Goal: Information Seeking & Learning: Learn about a topic

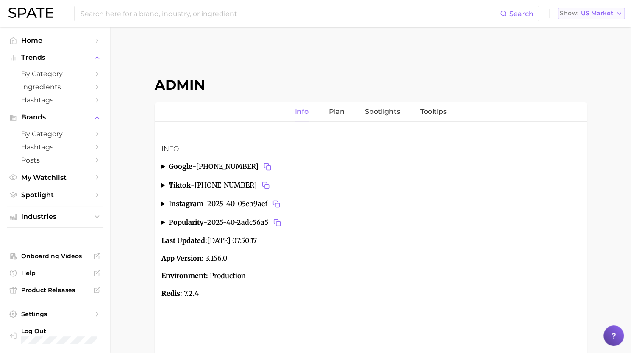
click at [601, 12] on span "US Market" at bounding box center [597, 13] width 32 height 5
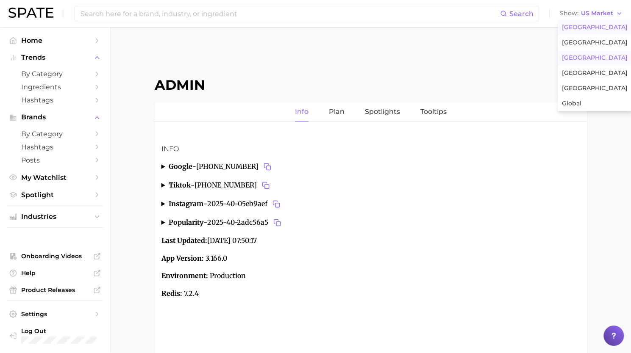
click at [580, 62] on button "[GEOGRAPHIC_DATA]" at bounding box center [595, 57] width 74 height 15
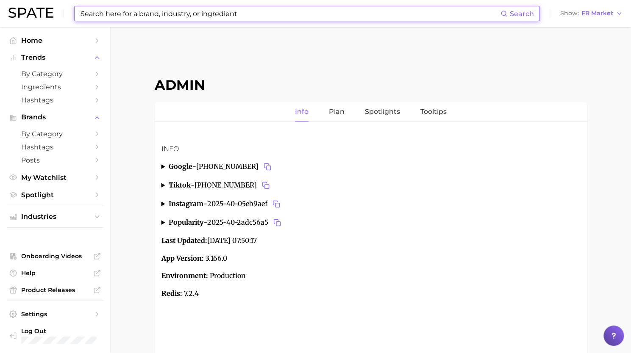
click at [411, 16] on input at bounding box center [290, 13] width 421 height 14
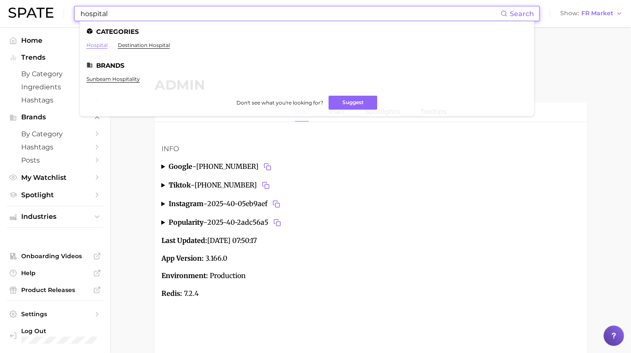
type input "hospital"
click at [96, 48] on link "hospital" at bounding box center [96, 45] width 21 height 6
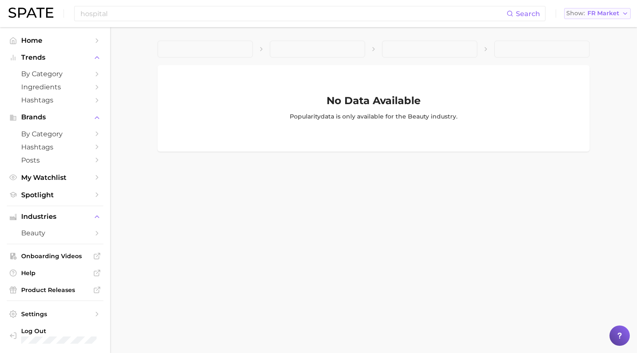
click at [592, 16] on span "FR Market" at bounding box center [604, 13] width 32 height 5
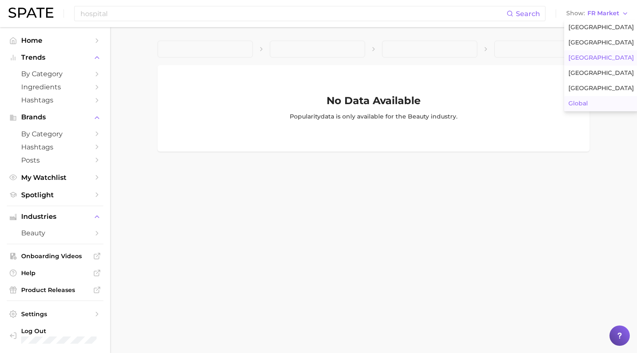
click at [583, 101] on span "Global" at bounding box center [578, 103] width 19 height 7
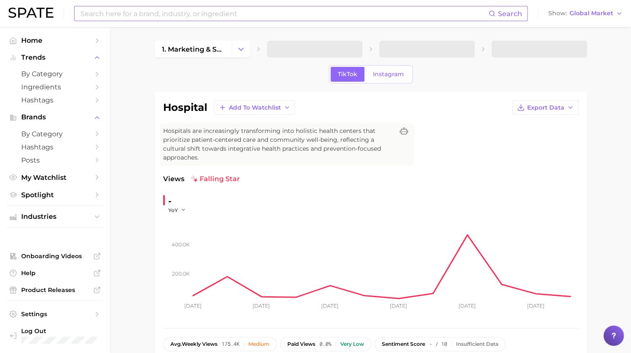
click at [254, 7] on input at bounding box center [284, 13] width 409 height 14
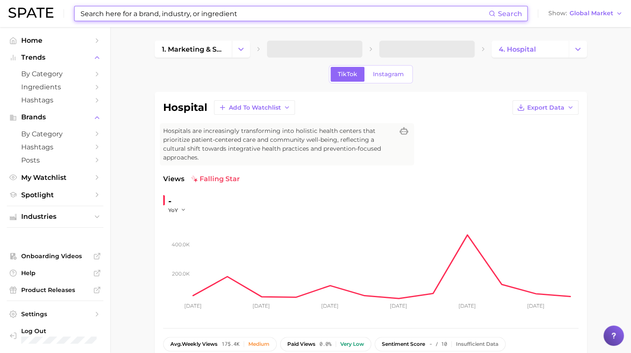
click at [277, 94] on div "hospital Add to Watchlist Export Data Hospitals are increasingly transforming i…" at bounding box center [371, 234] width 432 height 284
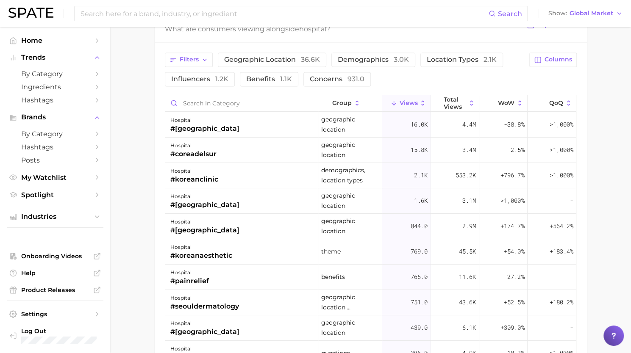
scroll to position [706, 0]
click at [277, 58] on span "geographic location 36.6k" at bounding box center [272, 59] width 96 height 7
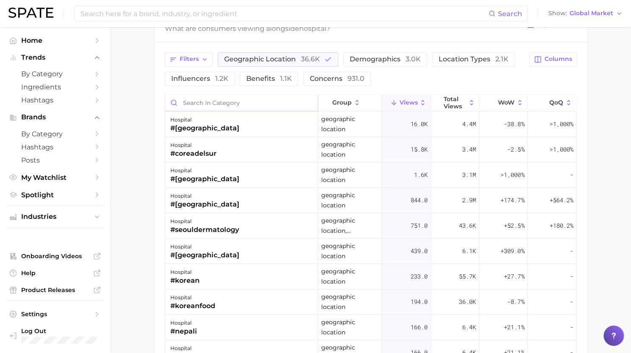
click at [231, 102] on input "Search in category" at bounding box center [241, 103] width 153 height 16
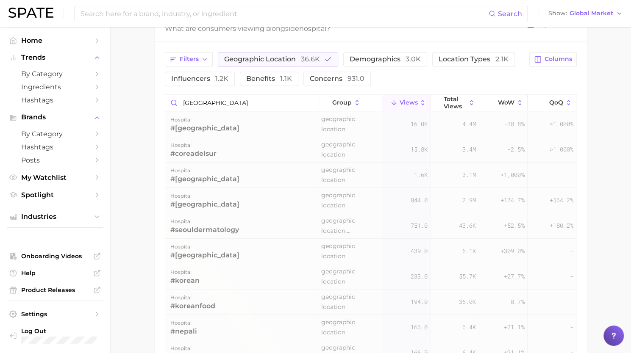
scroll to position [677, 0]
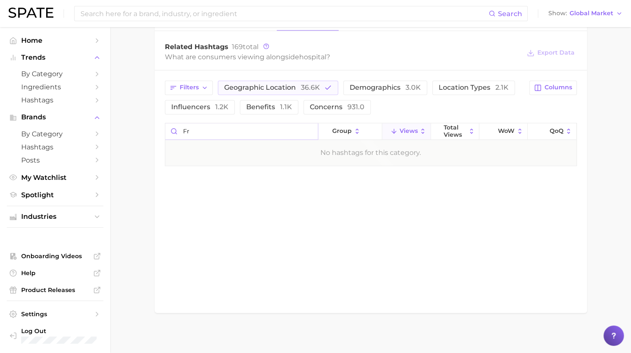
type input "f"
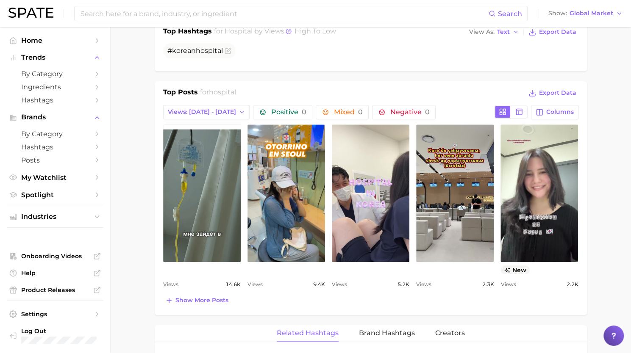
scroll to position [359, 0]
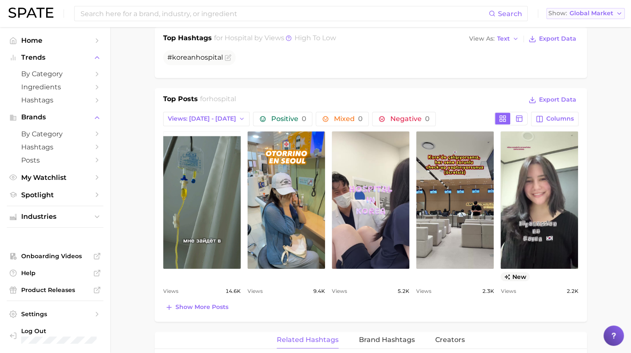
click at [592, 17] on button "Show Global Market" at bounding box center [585, 13] width 78 height 11
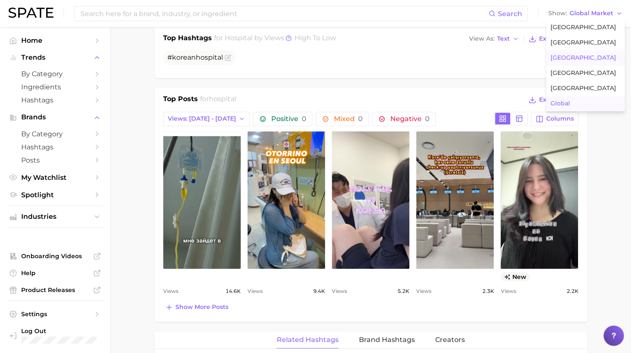
click at [579, 65] on button "France" at bounding box center [585, 57] width 78 height 15
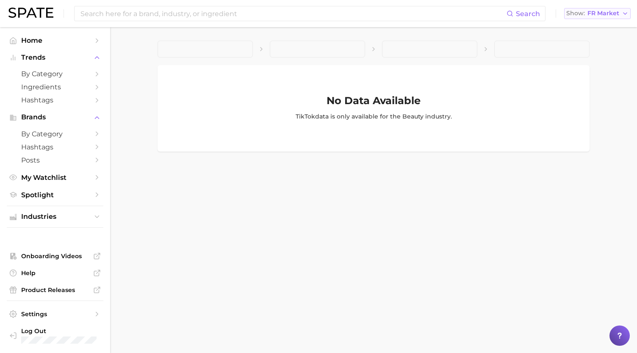
click at [602, 16] on span "FR Market" at bounding box center [604, 13] width 32 height 5
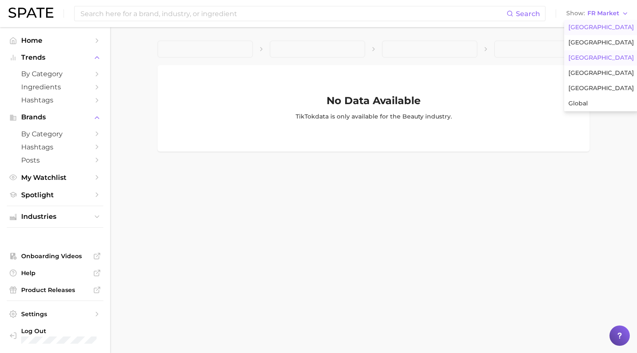
click at [598, 28] on span "United States" at bounding box center [602, 27] width 66 height 7
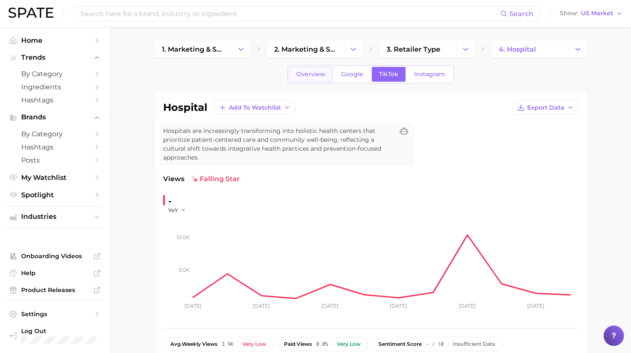
click at [324, 78] on span "Overview" at bounding box center [310, 74] width 29 height 7
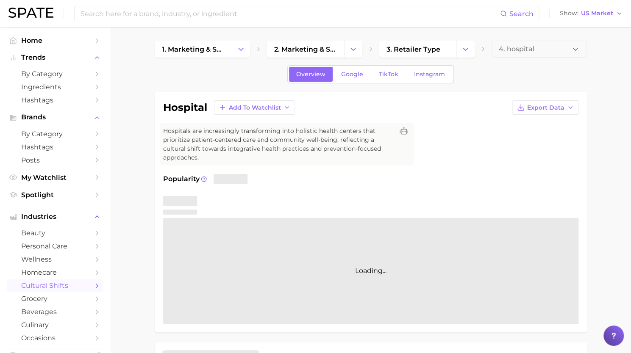
click at [609, 19] on div "Search Show US Market" at bounding box center [315, 13] width 614 height 27
click at [609, 13] on span "US Market" at bounding box center [597, 13] width 32 height 5
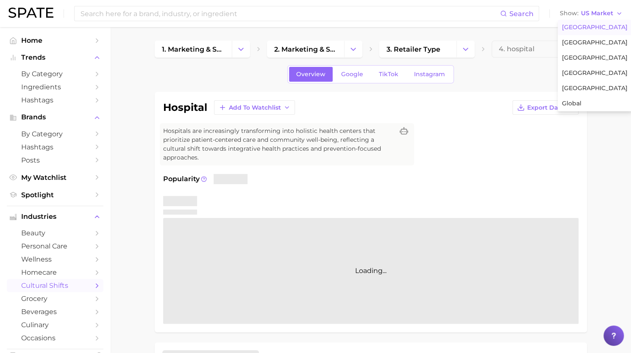
click at [498, 80] on div "Overview Google TikTok Instagram" at bounding box center [371, 74] width 432 height 18
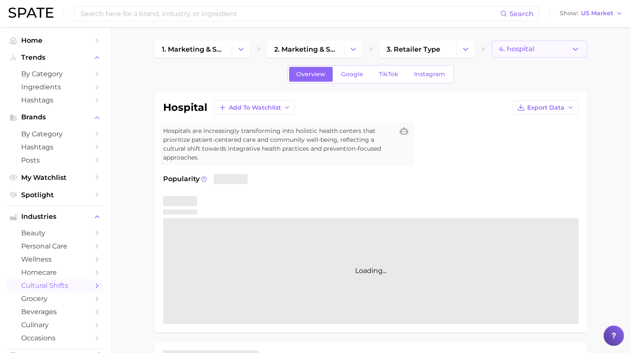
click at [562, 52] on button "4. hospital" at bounding box center [539, 49] width 95 height 17
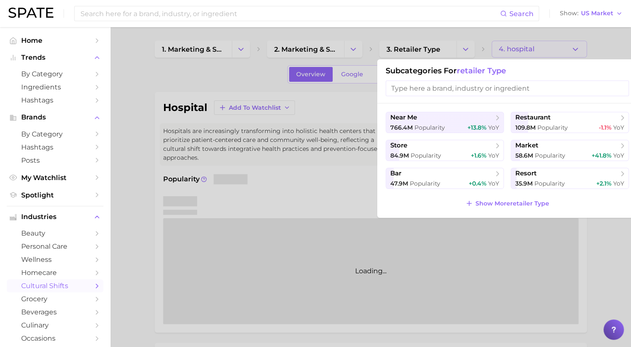
click at [559, 50] on div at bounding box center [315, 173] width 631 height 347
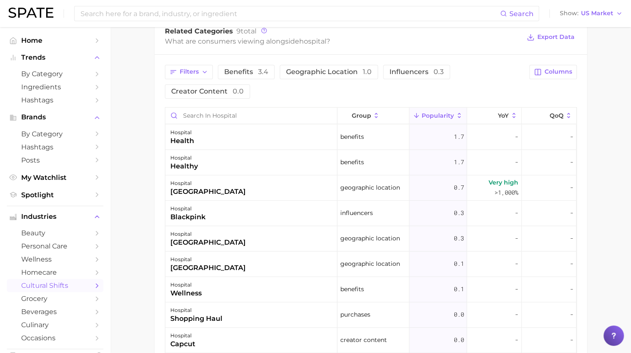
scroll to position [412, 0]
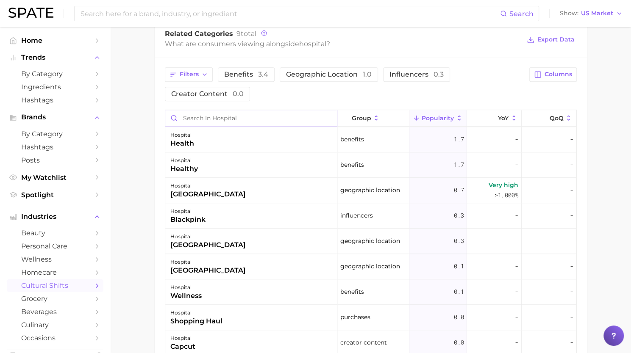
click at [258, 116] on input "Search in hospital" at bounding box center [251, 118] width 172 height 16
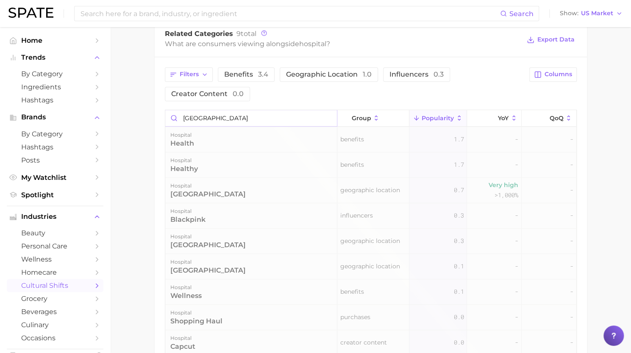
scroll to position [401, 0]
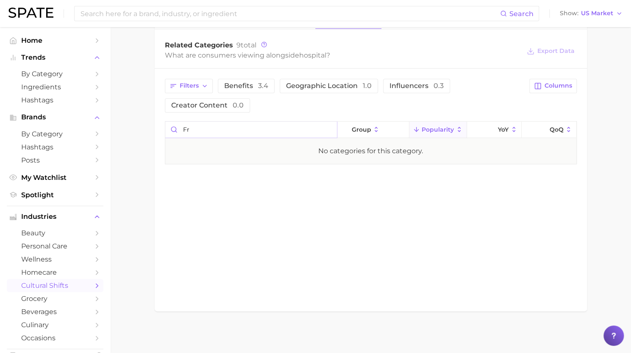
type input "f"
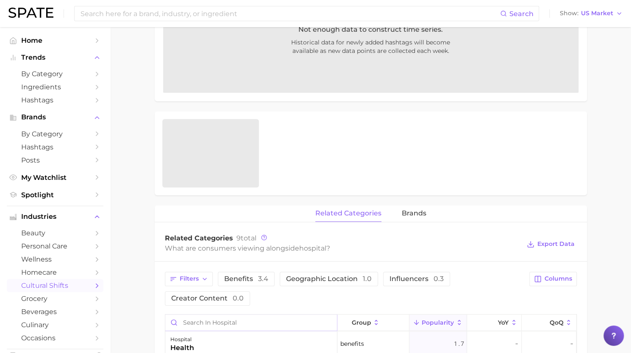
scroll to position [0, 0]
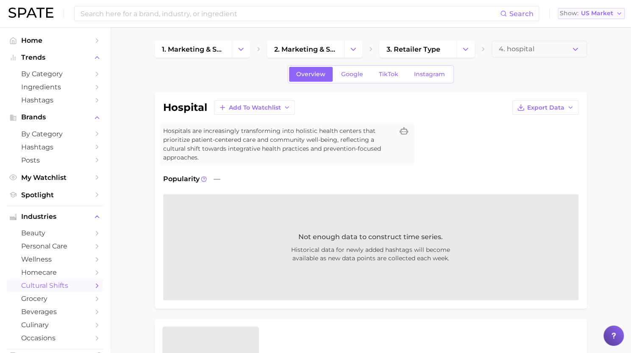
click at [606, 13] on span "US Market" at bounding box center [597, 13] width 32 height 5
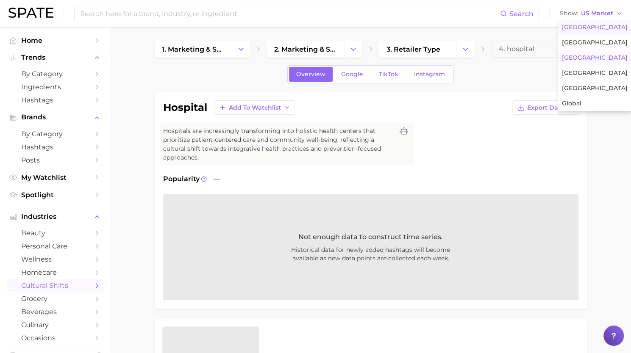
click at [580, 55] on span "France" at bounding box center [595, 57] width 66 height 7
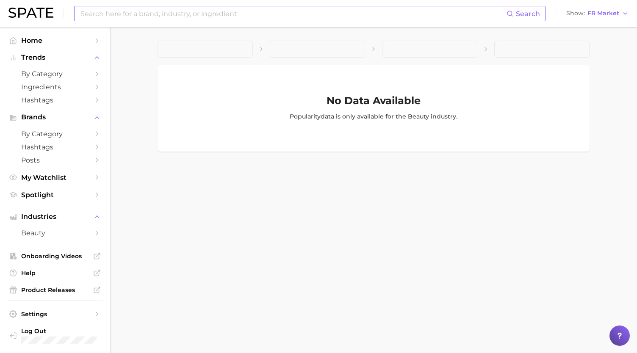
click at [299, 13] on input at bounding box center [293, 13] width 427 height 14
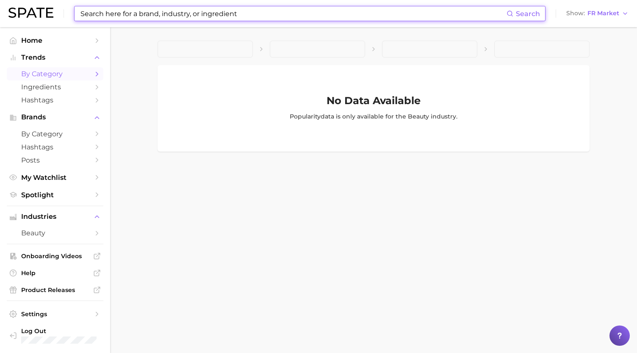
click at [34, 80] on link "by Category" at bounding box center [55, 73] width 97 height 13
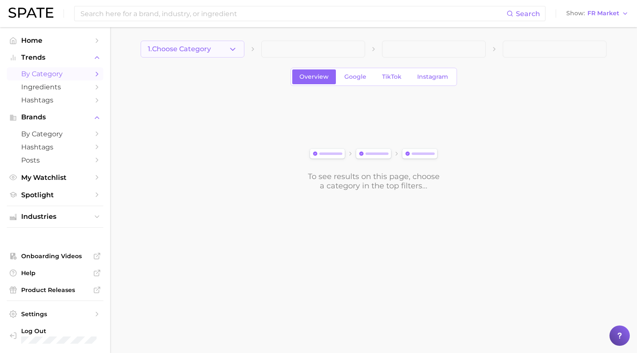
click at [236, 55] on button "1. Choose Category" at bounding box center [193, 49] width 104 height 17
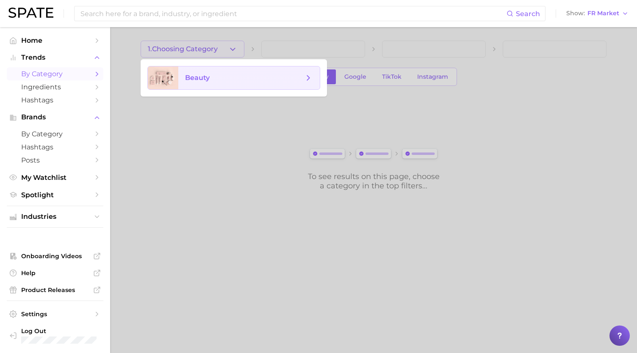
click at [226, 78] on span "beauty" at bounding box center [244, 77] width 119 height 9
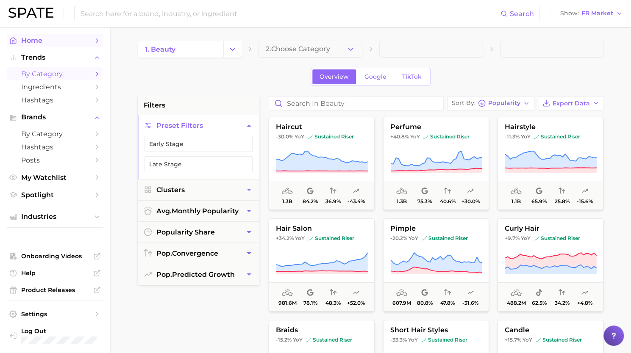
click at [38, 44] on span "Home" at bounding box center [55, 40] width 68 height 8
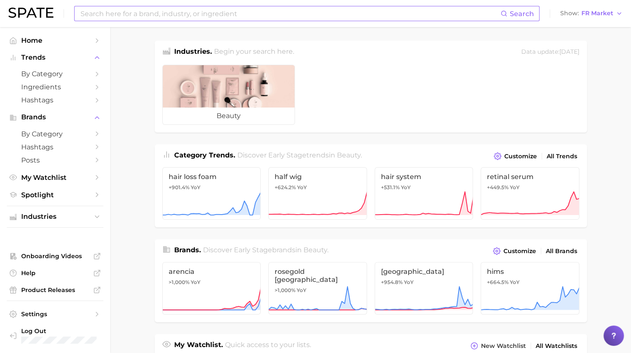
click at [142, 14] on input at bounding box center [290, 13] width 421 height 14
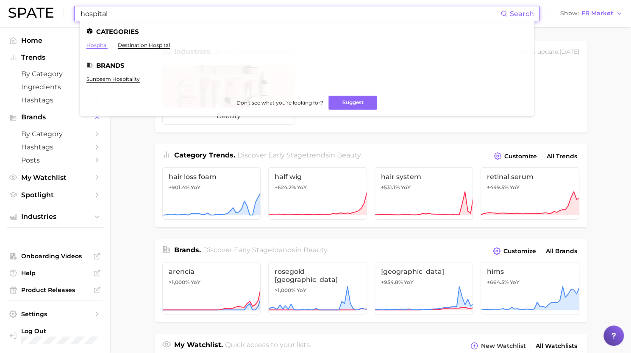
type input "hospital"
click at [96, 44] on link "hospital" at bounding box center [96, 45] width 21 height 6
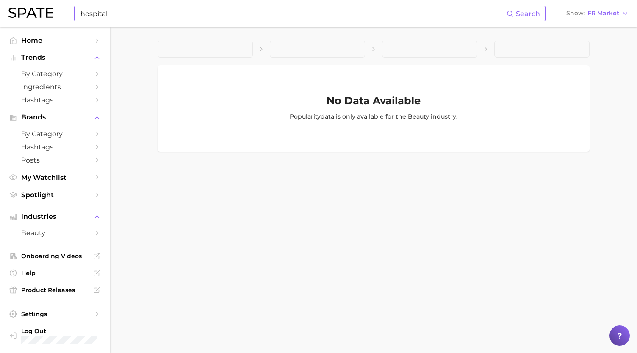
click at [144, 7] on input "hospital" at bounding box center [293, 13] width 427 height 14
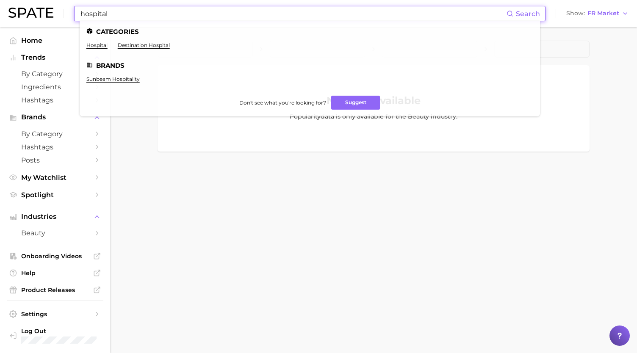
click at [144, 7] on input "hospital" at bounding box center [293, 13] width 427 height 14
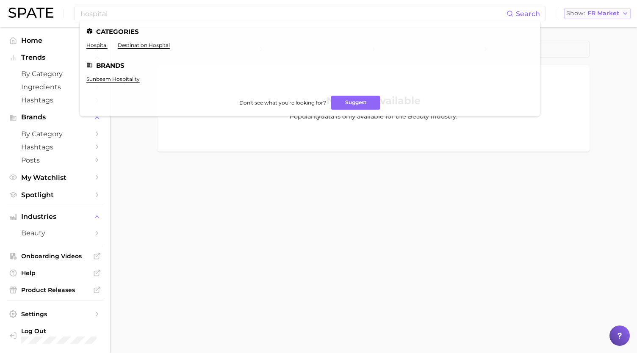
click at [599, 14] on span "FR Market" at bounding box center [604, 13] width 32 height 5
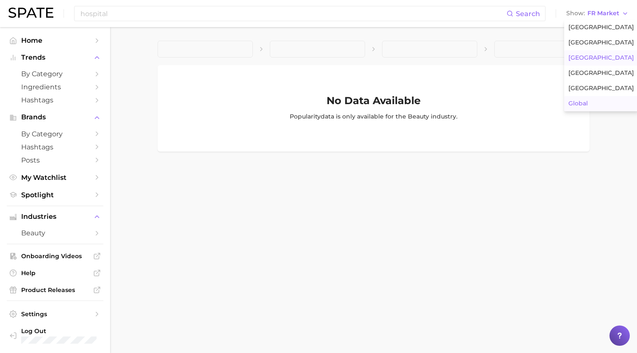
click at [586, 98] on button "Global" at bounding box center [602, 103] width 74 height 15
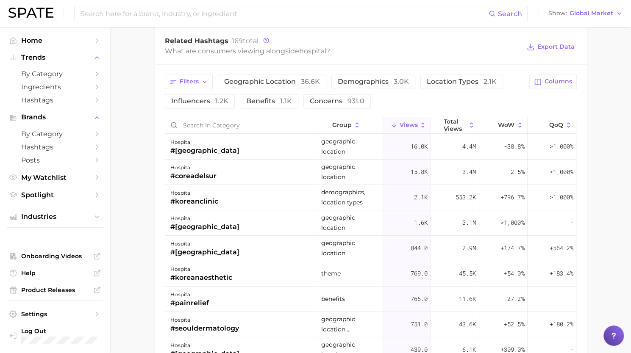
scroll to position [685, 0]
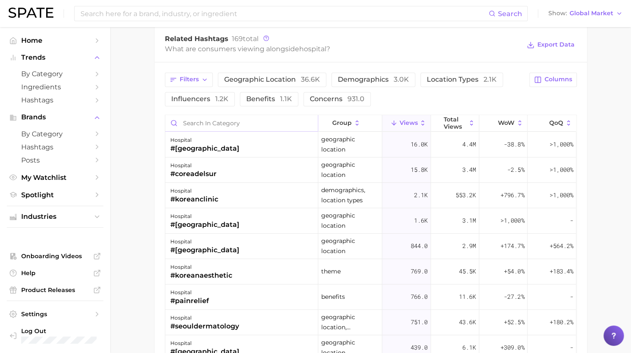
click at [234, 126] on input "Search in category" at bounding box center [241, 123] width 153 height 16
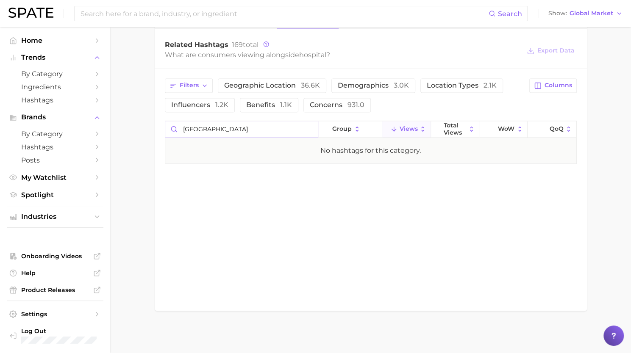
scroll to position [677, 0]
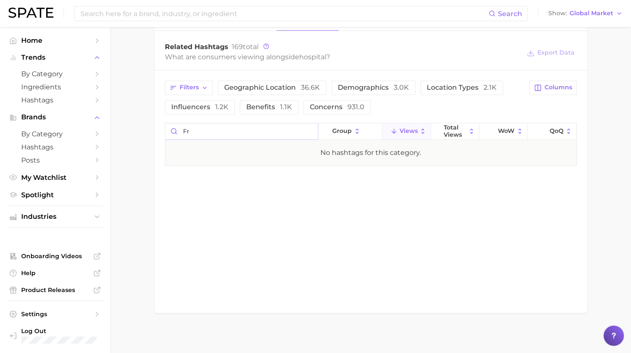
type input "f"
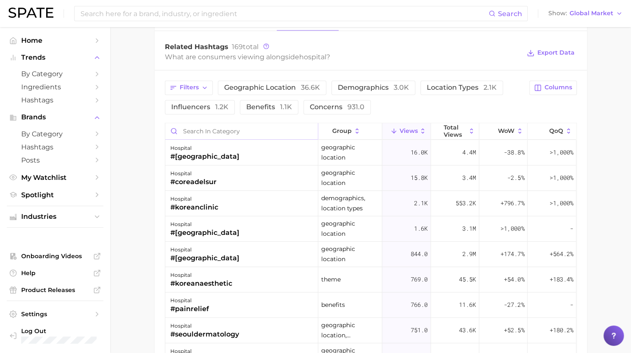
scroll to position [685, 0]
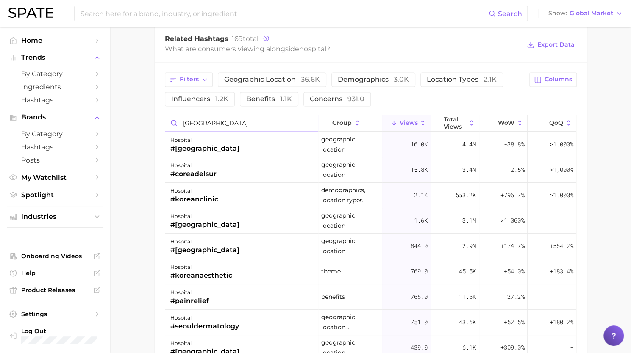
type input "neuilly"
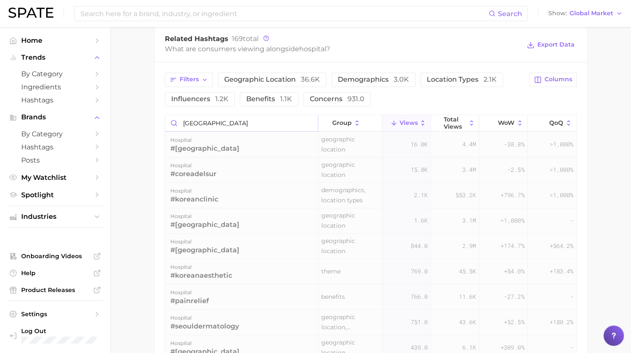
scroll to position [677, 0]
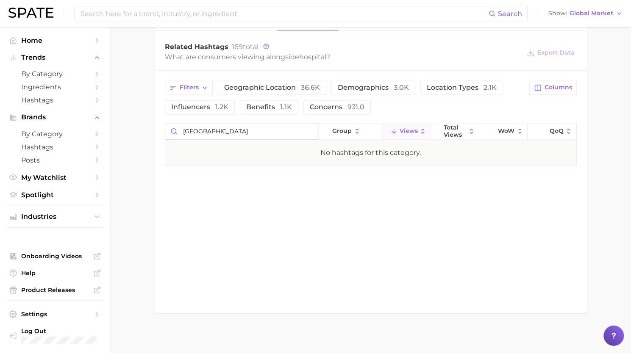
click at [310, 129] on input "neuilly" at bounding box center [241, 131] width 153 height 16
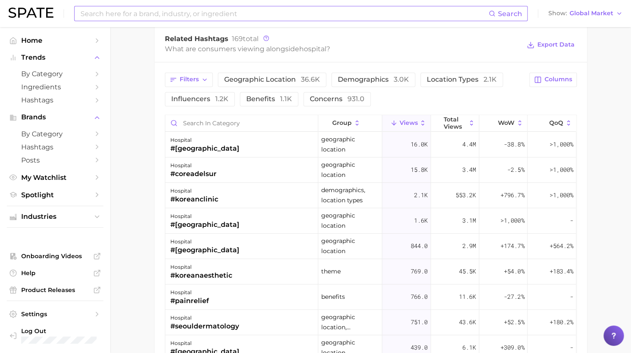
click at [321, 16] on input at bounding box center [284, 13] width 409 height 14
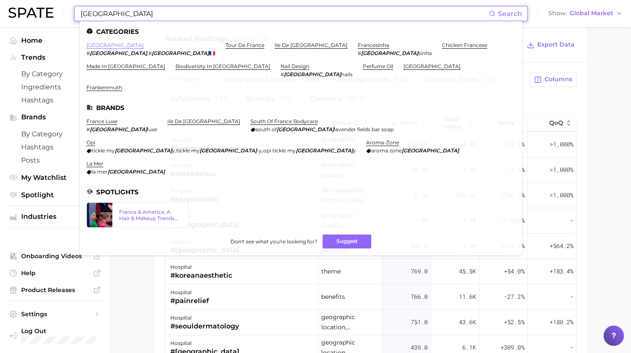
type input "france"
click at [99, 45] on link "france" at bounding box center [114, 45] width 57 height 6
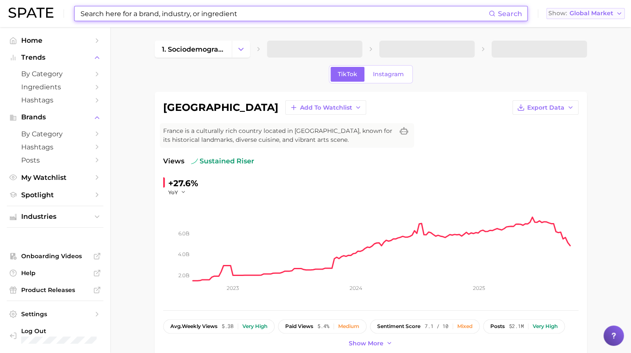
click at [602, 16] on span "Global Market" at bounding box center [592, 13] width 44 height 5
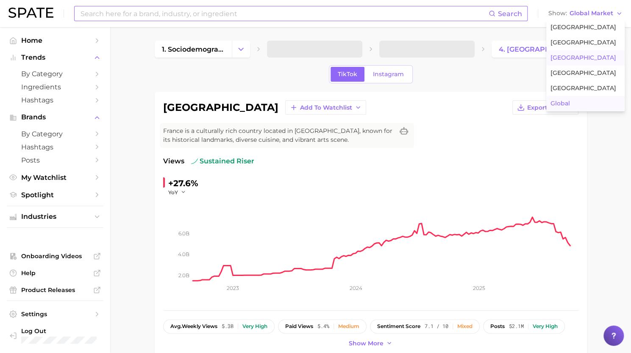
click at [575, 57] on button "France" at bounding box center [585, 57] width 78 height 15
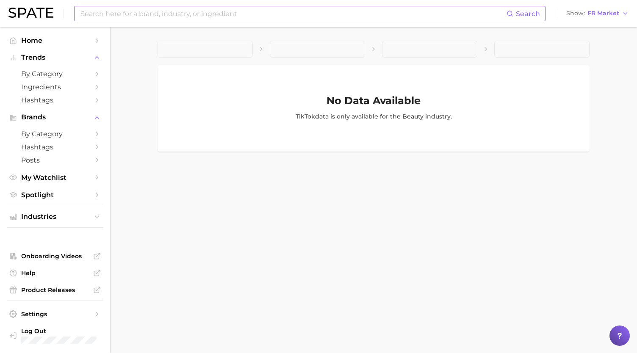
click at [287, 10] on input at bounding box center [293, 13] width 427 height 14
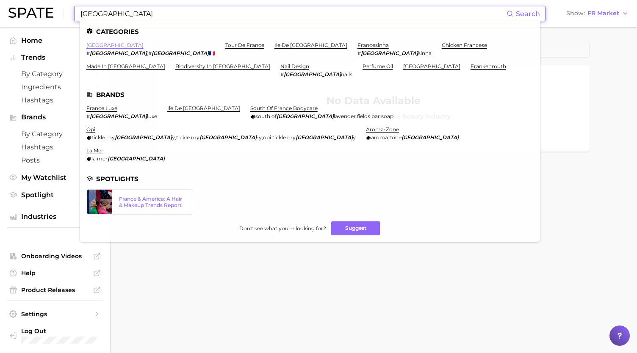
type input "france"
click at [96, 45] on link "france" at bounding box center [114, 45] width 57 height 6
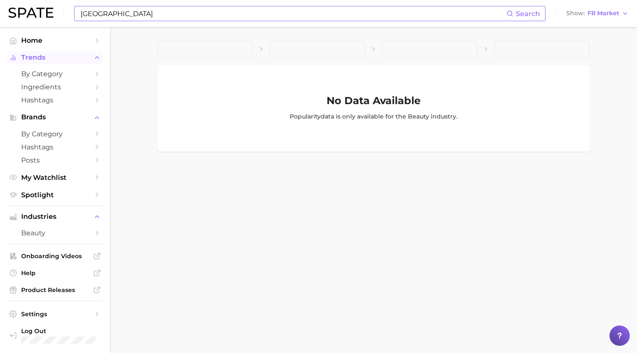
click at [38, 57] on span "Trends" at bounding box center [55, 58] width 68 height 8
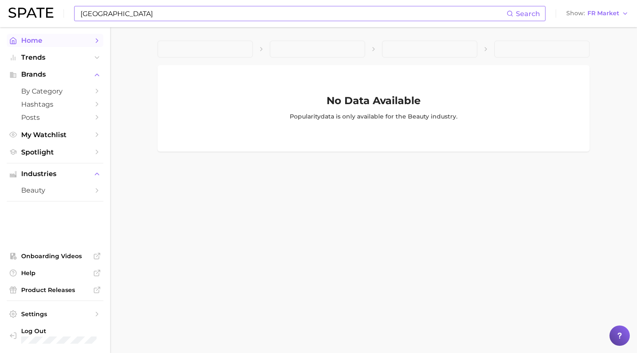
click at [37, 39] on span "Home" at bounding box center [55, 40] width 68 height 8
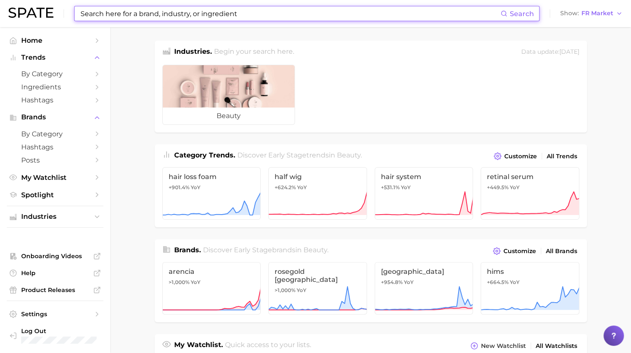
click at [277, 19] on input at bounding box center [290, 13] width 421 height 14
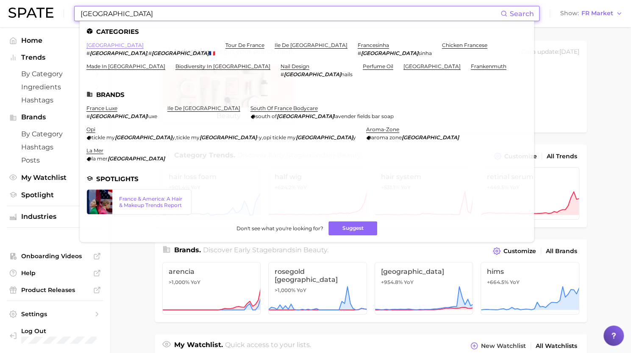
type input "france"
click at [93, 47] on link "france" at bounding box center [114, 45] width 57 height 6
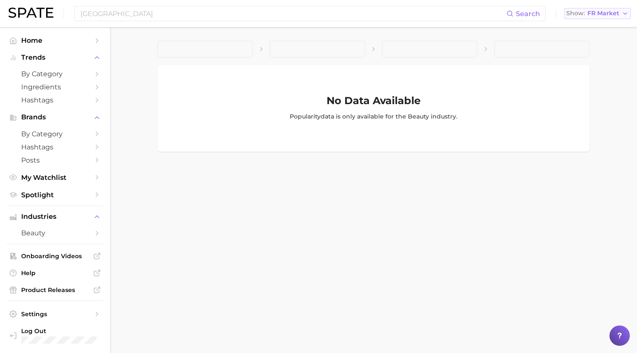
click at [604, 14] on span "FR Market" at bounding box center [604, 13] width 32 height 5
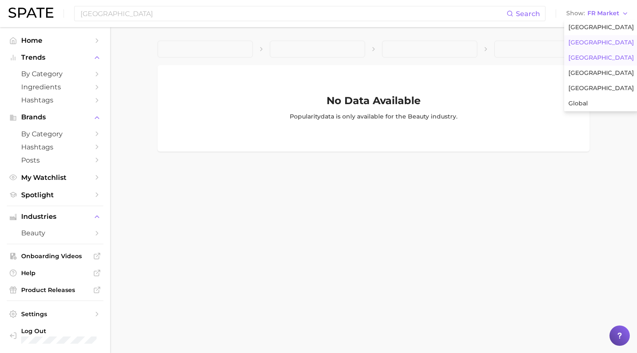
click at [599, 42] on span "United Kingdom" at bounding box center [602, 42] width 66 height 7
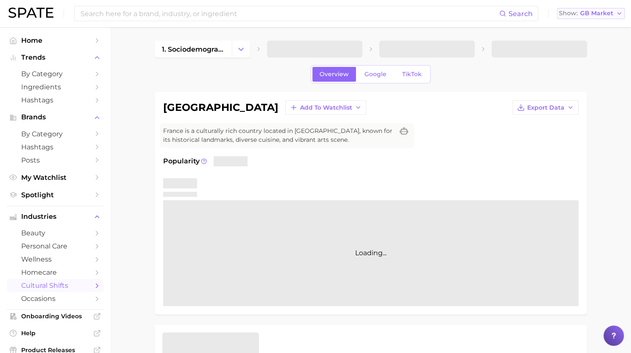
click at [604, 9] on button "Show GB Market" at bounding box center [591, 13] width 68 height 11
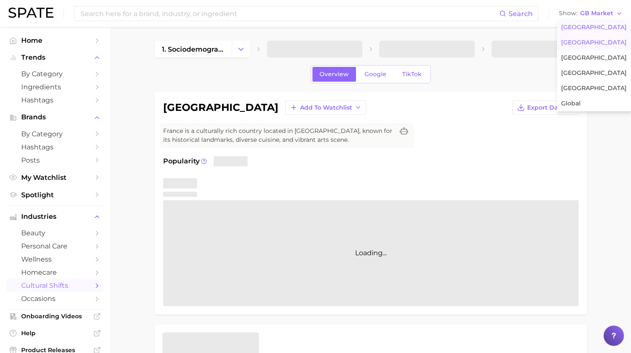
click at [598, 33] on button "United States" at bounding box center [594, 27] width 74 height 15
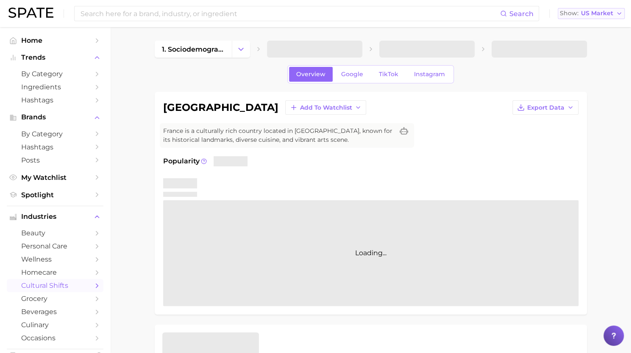
click at [595, 11] on span "US Market" at bounding box center [597, 13] width 32 height 5
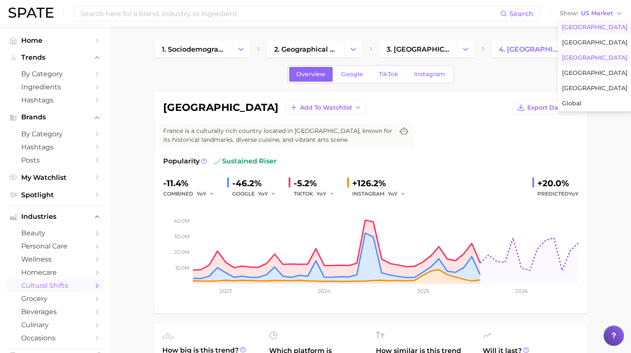
click at [587, 60] on button "France" at bounding box center [595, 57] width 74 height 15
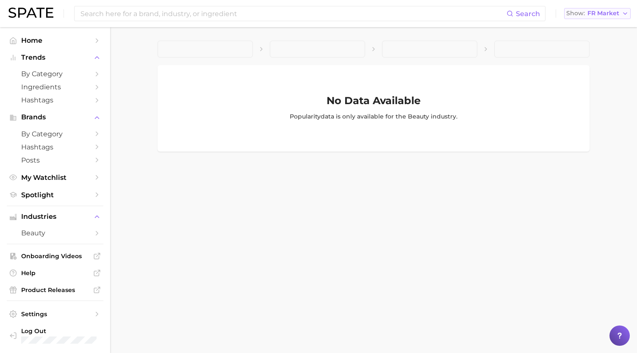
click at [593, 14] on span "FR Market" at bounding box center [604, 13] width 32 height 5
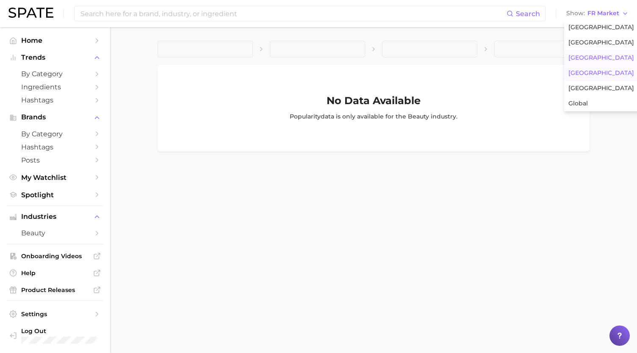
click at [589, 66] on button "South Korea" at bounding box center [602, 73] width 74 height 15
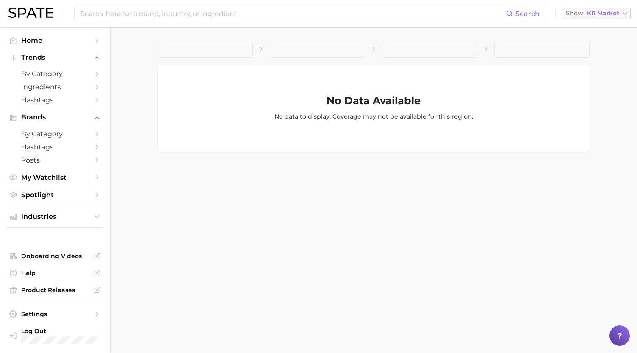
click at [604, 17] on button "Show KR Market" at bounding box center [597, 13] width 67 height 11
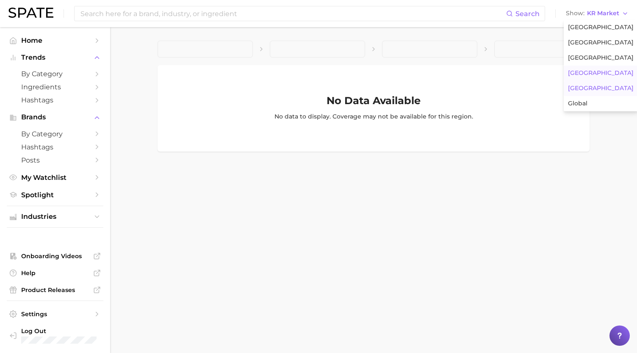
click at [602, 88] on button "Japan" at bounding box center [601, 88] width 74 height 15
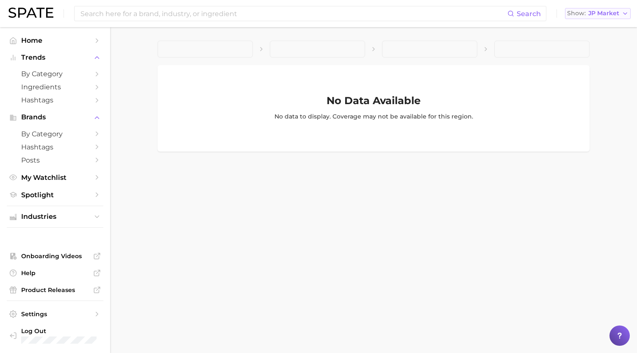
click at [598, 11] on span "JP Market" at bounding box center [604, 13] width 31 height 5
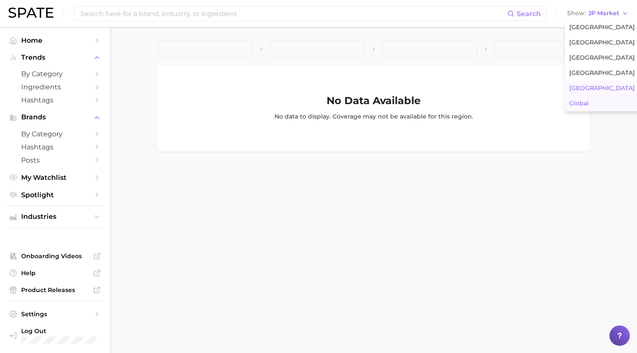
click at [584, 106] on span "Global" at bounding box center [579, 103] width 19 height 7
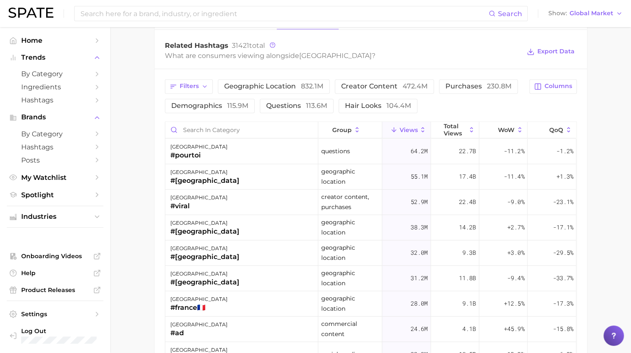
scroll to position [676, 0]
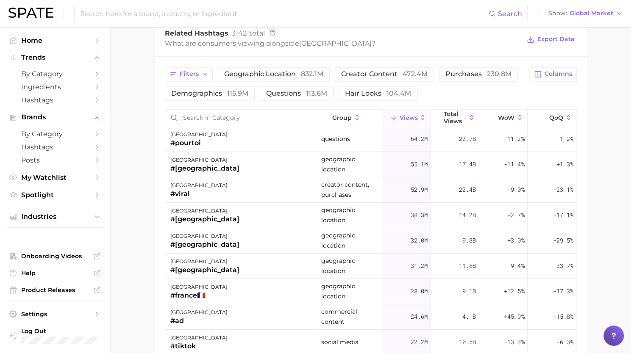
click at [248, 111] on input "Search in category" at bounding box center [241, 118] width 153 height 16
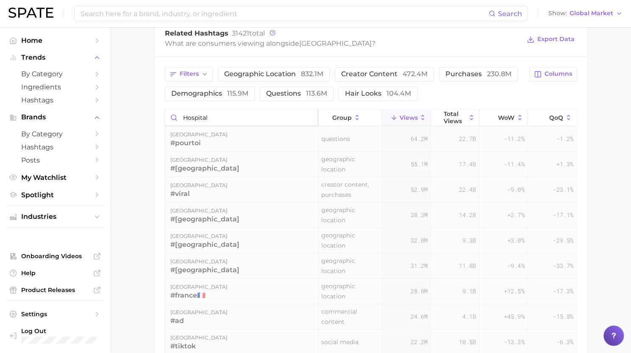
scroll to position [662, 0]
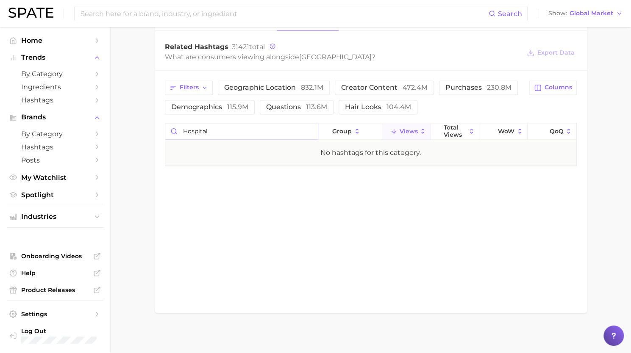
click at [234, 128] on input "hospital" at bounding box center [241, 131] width 153 height 16
type input "a"
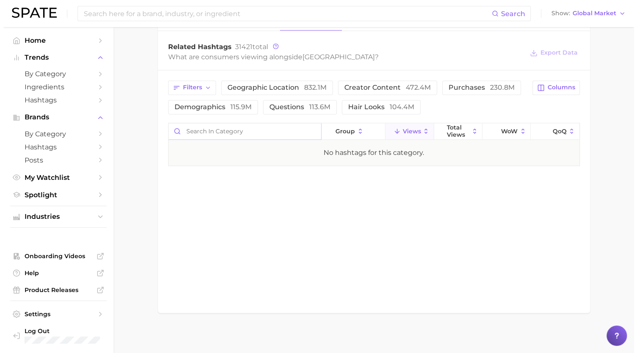
scroll to position [676, 0]
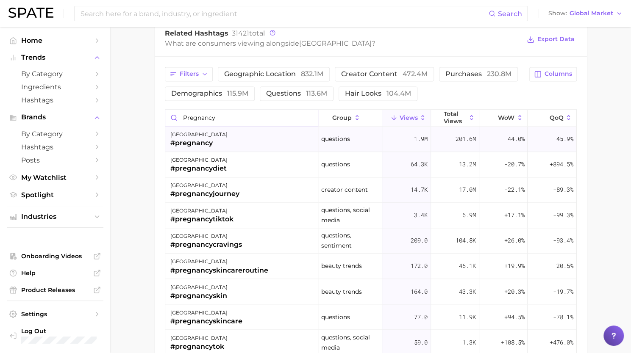
type input "pregnancy"
click at [229, 139] on div "france #pregnancy" at bounding box center [241, 139] width 153 height 25
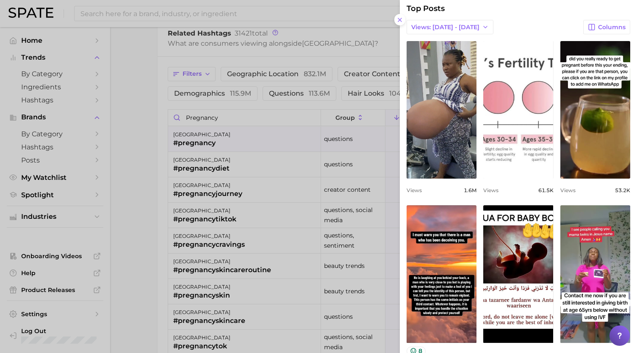
scroll to position [56, 0]
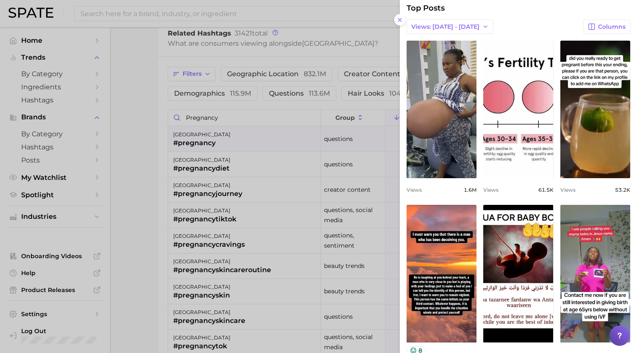
click at [251, 180] on div at bounding box center [318, 176] width 637 height 353
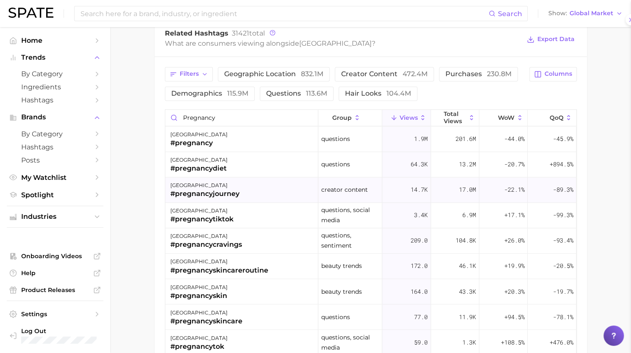
click at [244, 195] on div "france #pregnancyjourney" at bounding box center [241, 190] width 153 height 25
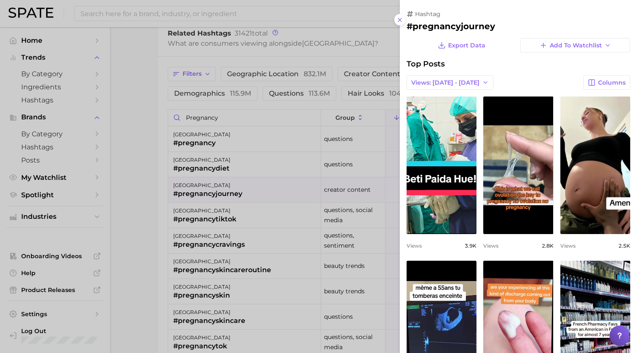
scroll to position [0, 0]
click at [233, 211] on div at bounding box center [318, 176] width 637 height 353
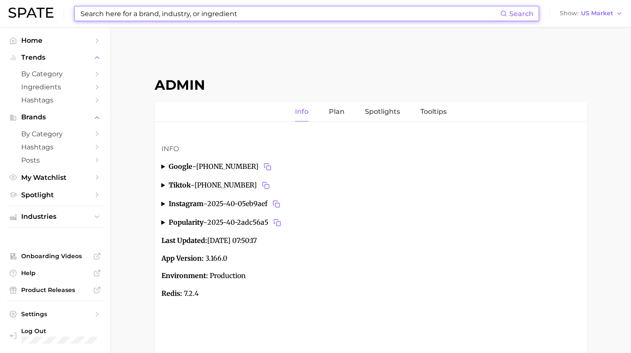
click at [207, 16] on input at bounding box center [290, 13] width 420 height 14
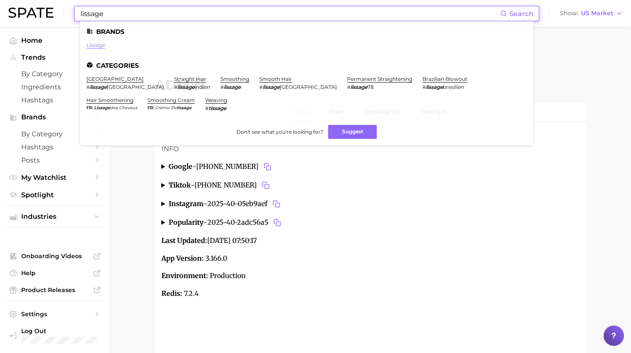
type input "lissage"
click at [88, 47] on link "lissage" at bounding box center [95, 45] width 19 height 6
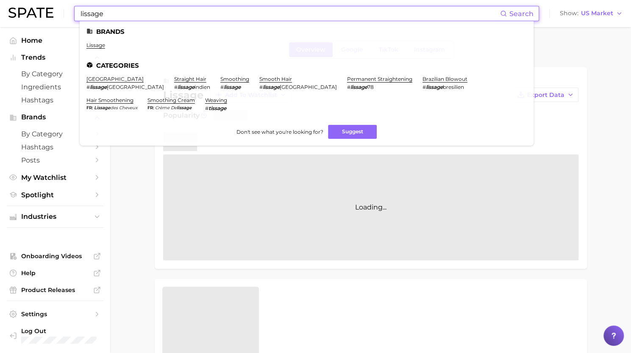
click at [117, 18] on input "lissage" at bounding box center [290, 13] width 420 height 14
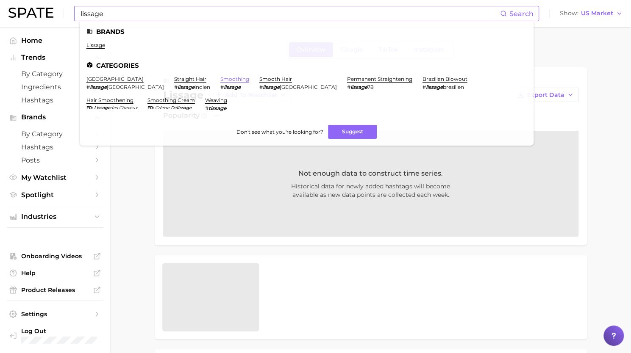
click at [220, 78] on link "smoothing" at bounding box center [234, 79] width 29 height 6
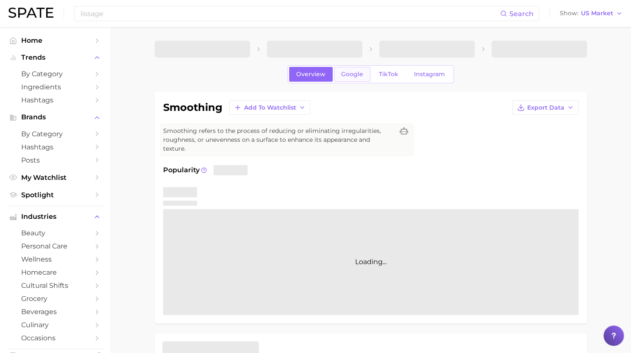
click at [342, 78] on span "Google" at bounding box center [352, 74] width 22 height 7
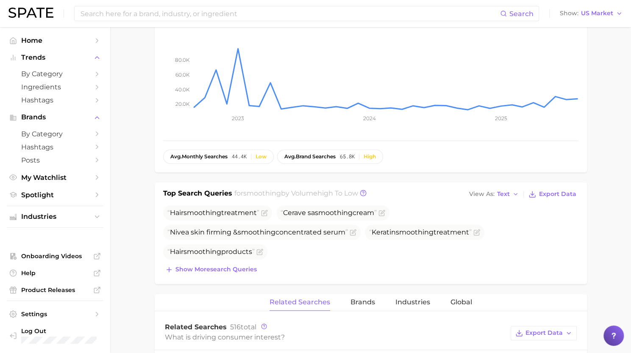
scroll to position [173, 0]
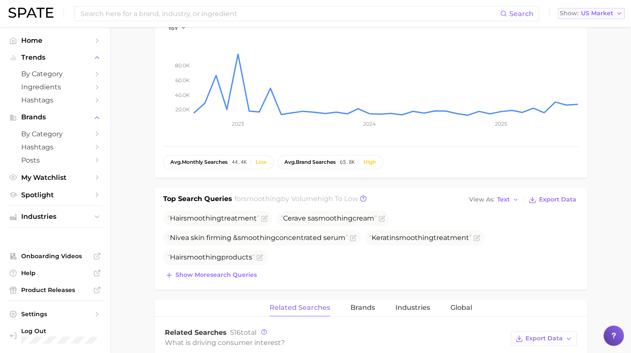
click at [605, 17] on button "Show US Market" at bounding box center [591, 13] width 67 height 11
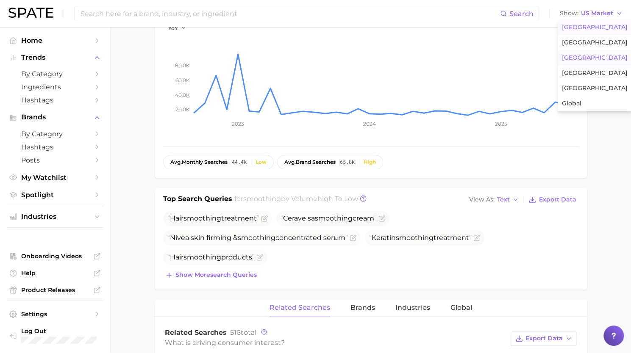
click at [590, 56] on button "France" at bounding box center [595, 57] width 74 height 15
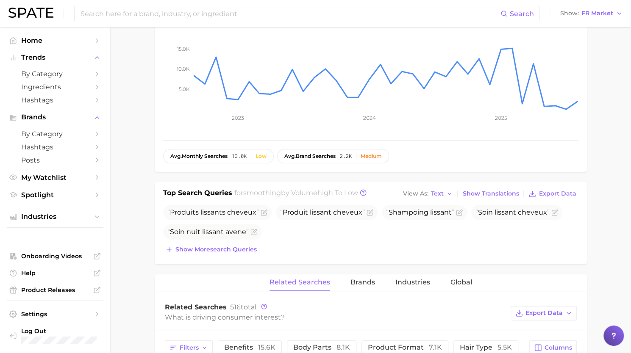
scroll to position [227, 0]
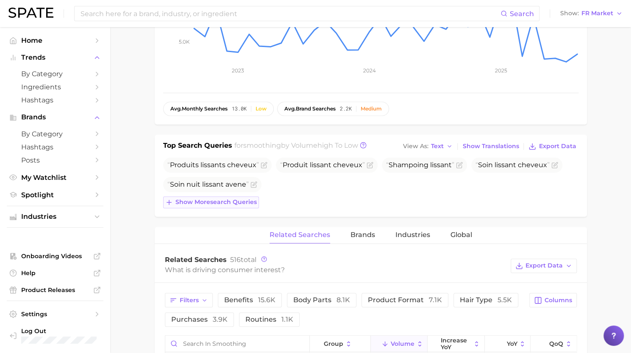
click at [230, 200] on span "Show more search queries" at bounding box center [215, 202] width 81 height 7
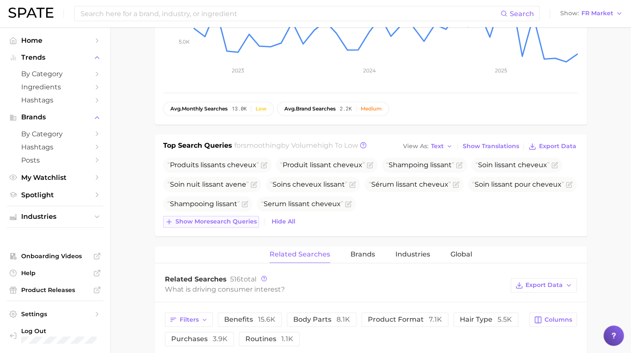
scroll to position [261, 0]
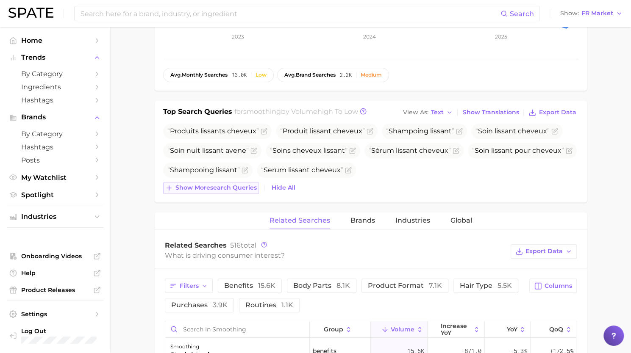
click at [225, 190] on span "Show more search queries" at bounding box center [215, 187] width 81 height 7
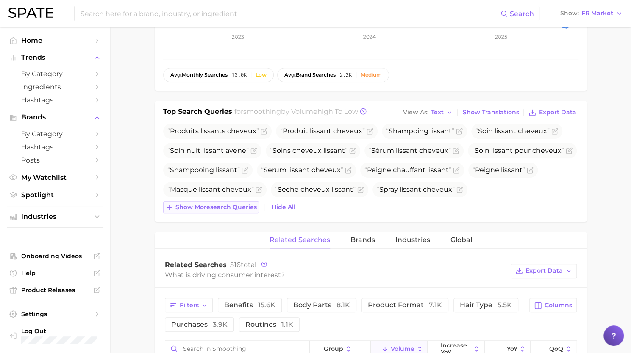
click at [222, 209] on span "Show more search queries" at bounding box center [215, 207] width 81 height 7
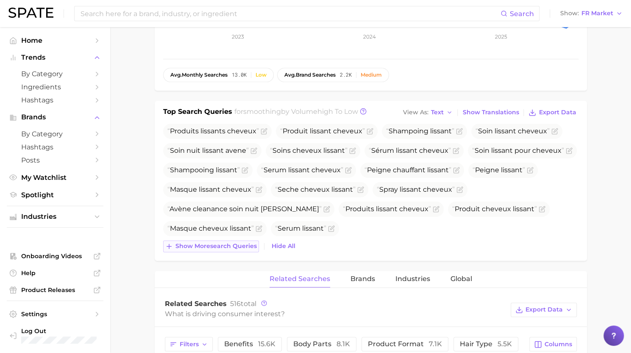
click at [221, 244] on span "Show more search queries" at bounding box center [215, 246] width 81 height 7
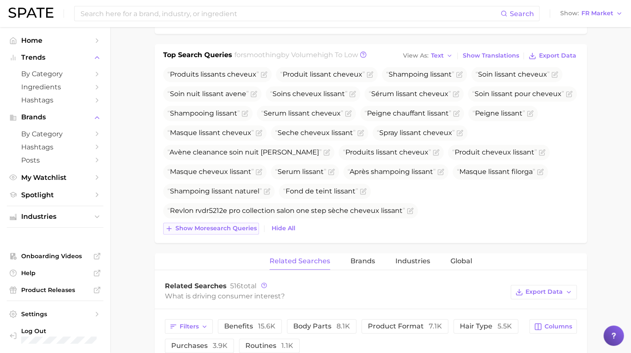
scroll to position [318, 0]
click at [221, 230] on span "Show more search queries" at bounding box center [215, 228] width 81 height 7
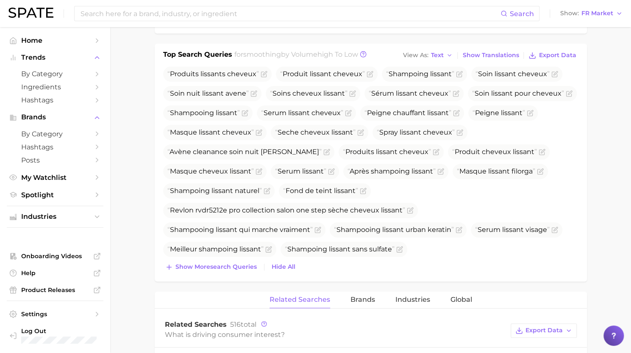
click at [228, 260] on div "Produits lissants cheveux Produit lissant cheveux Shampoing lissant Soin lissan…" at bounding box center [370, 170] width 415 height 207
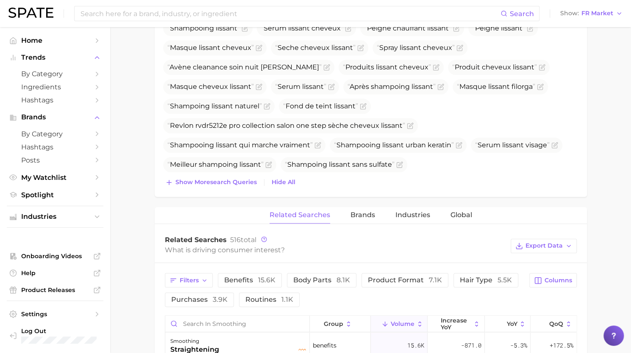
scroll to position [403, 0]
click at [231, 186] on button "Show more search queries" at bounding box center [211, 182] width 96 height 12
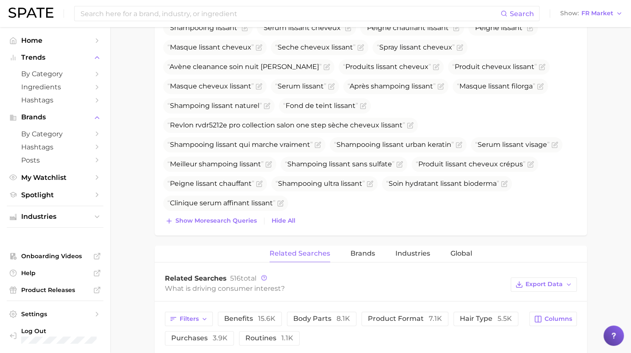
click at [222, 228] on div "Top Search Queries for smoothing by Volume high to low View As Text Show Transl…" at bounding box center [371, 96] width 432 height 277
click at [222, 224] on button "Show more search queries" at bounding box center [211, 221] width 96 height 12
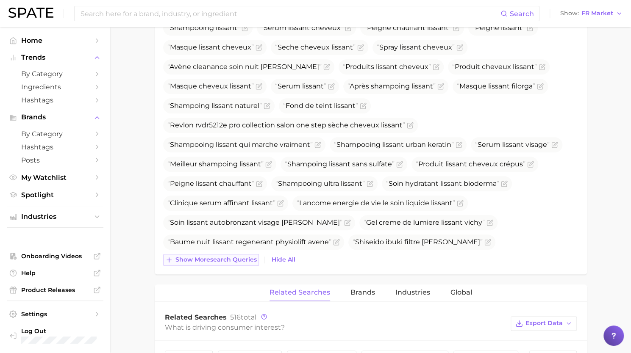
click at [216, 262] on button "Show more search queries" at bounding box center [211, 260] width 96 height 12
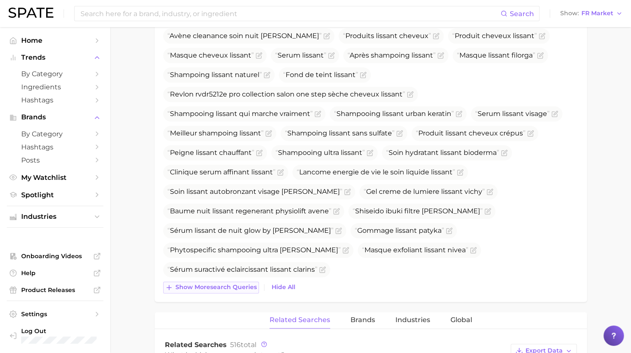
scroll to position [439, 0]
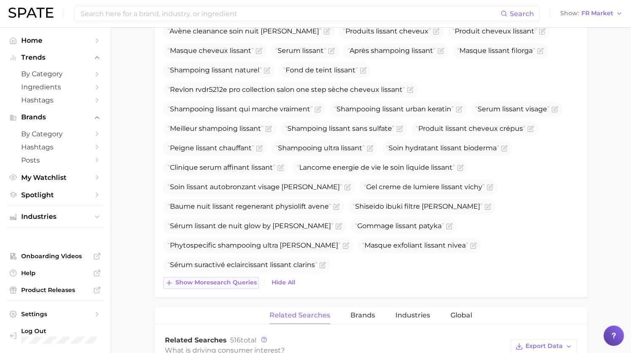
click at [209, 284] on span "Show more search queries" at bounding box center [215, 282] width 81 height 7
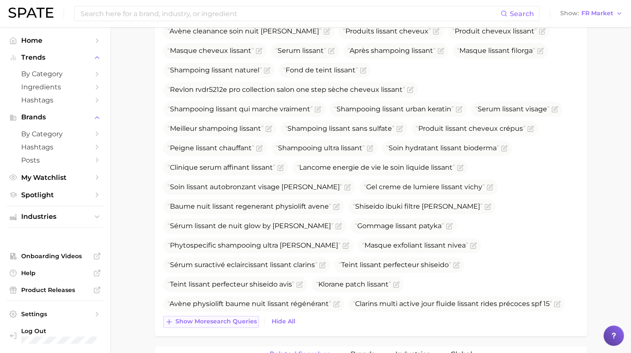
click at [208, 324] on span "Show more search queries" at bounding box center [215, 321] width 81 height 7
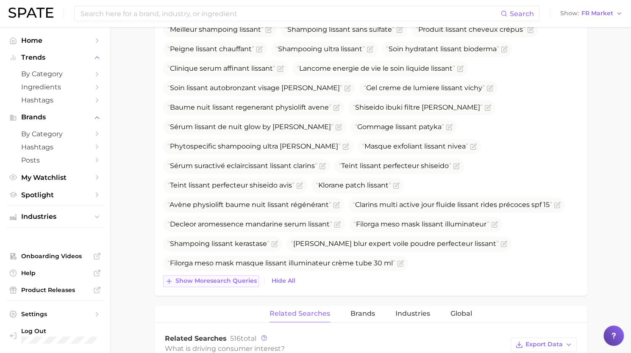
click at [215, 281] on span "Show more search queries" at bounding box center [215, 281] width 81 height 7
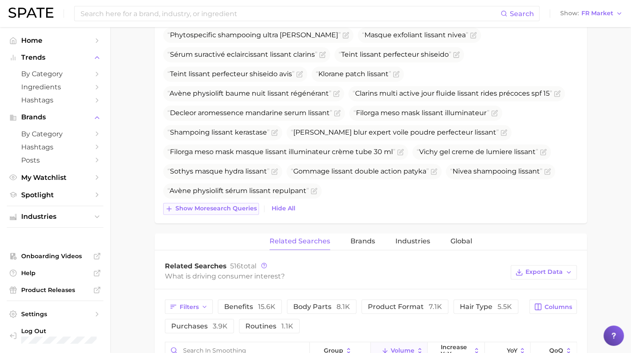
scroll to position [650, 0]
click at [222, 212] on button "Show more search queries" at bounding box center [211, 209] width 96 height 12
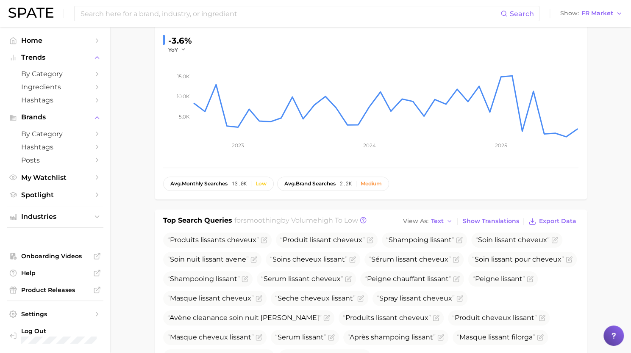
scroll to position [0, 0]
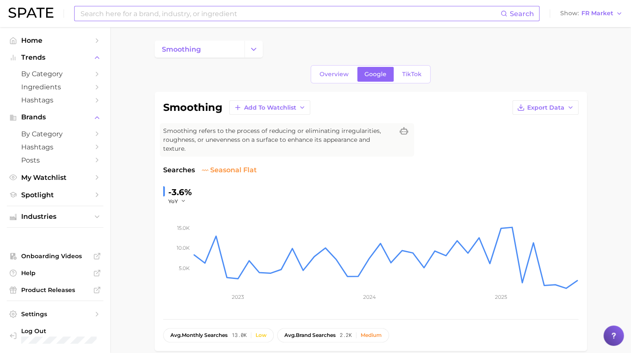
click at [306, 16] on input at bounding box center [290, 13] width 421 height 14
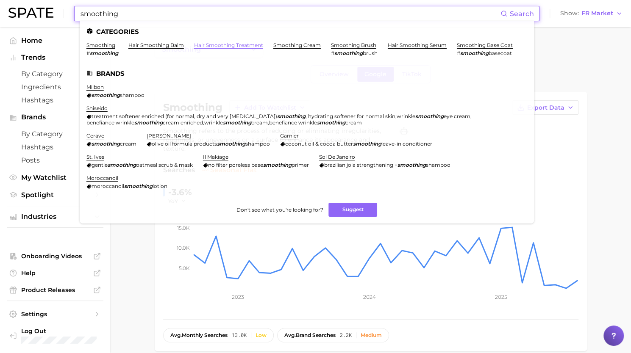
type input "smoothing"
click at [222, 45] on link "hair smoothing treatment" at bounding box center [228, 45] width 69 height 6
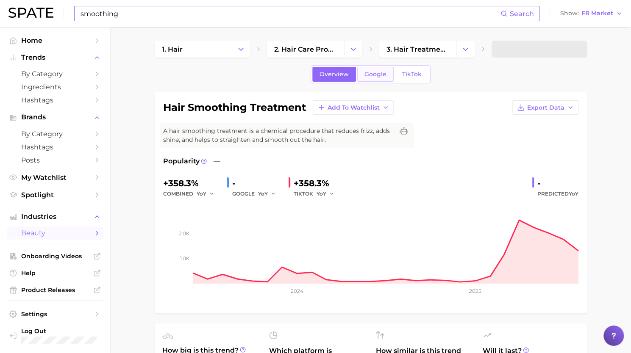
click at [376, 75] on span "Google" at bounding box center [375, 74] width 22 height 7
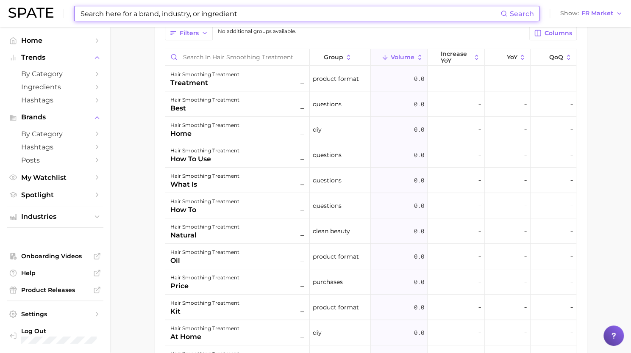
scroll to position [449, 0]
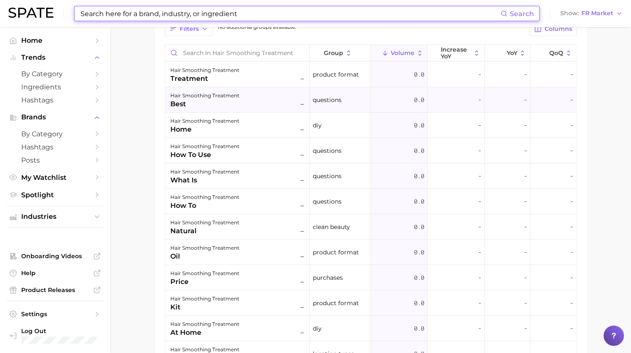
click at [236, 101] on div "best" at bounding box center [204, 104] width 69 height 10
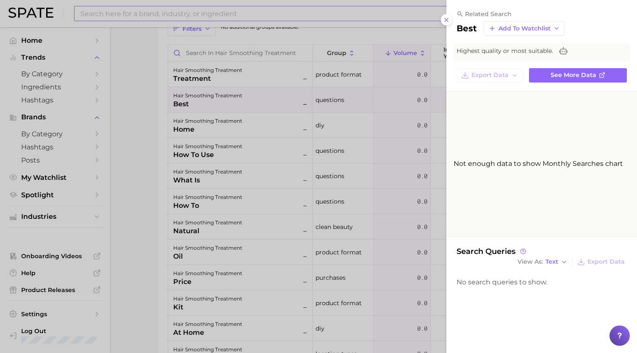
click at [233, 72] on div at bounding box center [318, 176] width 637 height 353
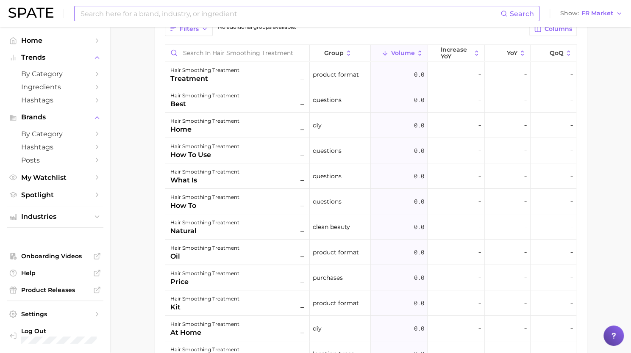
click at [233, 72] on div "hair smoothing treatment" at bounding box center [204, 70] width 69 height 10
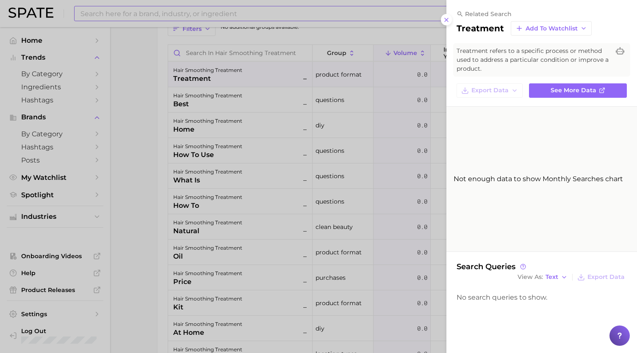
click at [224, 127] on div at bounding box center [318, 176] width 637 height 353
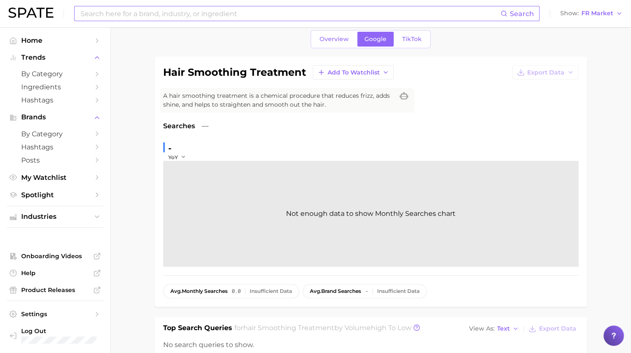
scroll to position [0, 0]
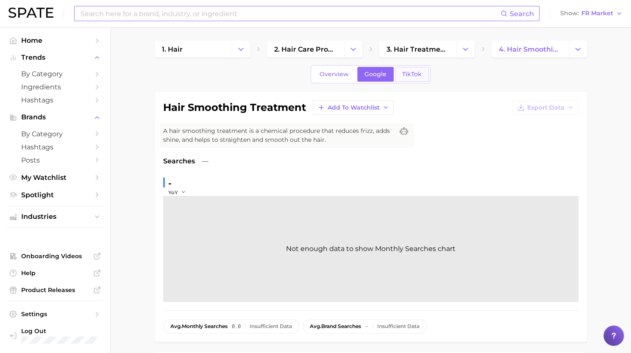
click at [406, 70] on link "TikTok" at bounding box center [412, 74] width 34 height 15
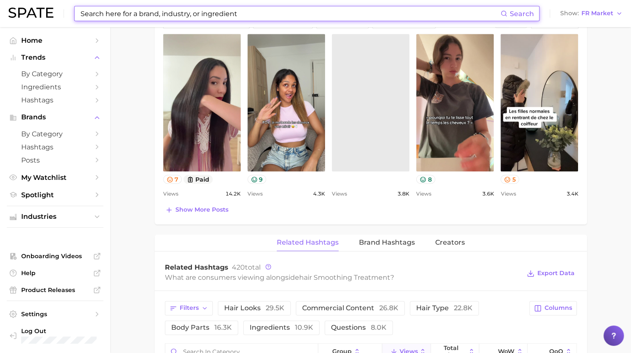
scroll to position [446, 0]
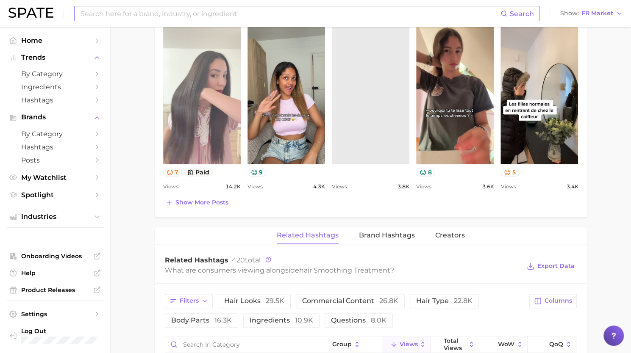
click at [214, 90] on link "view post on TikTok" at bounding box center [202, 96] width 78 height 138
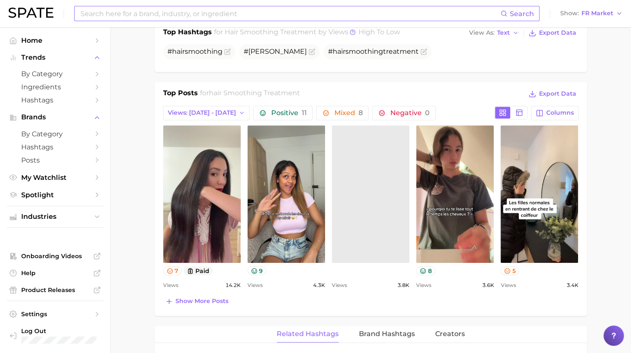
scroll to position [348, 0]
click at [209, 300] on span "Show more posts" at bounding box center [201, 301] width 53 height 7
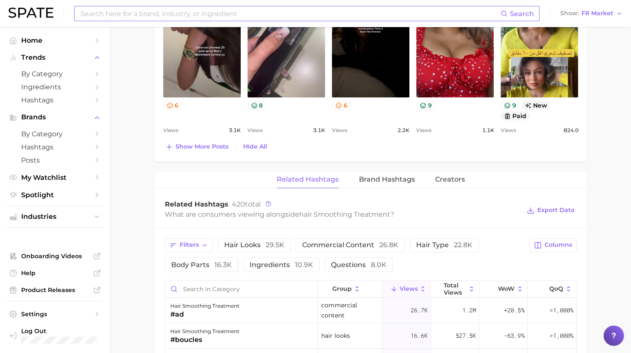
scroll to position [693, 0]
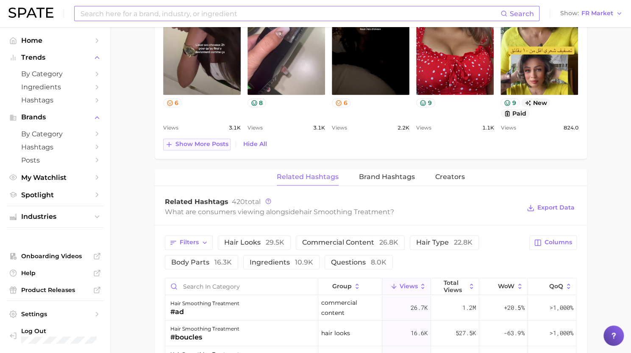
click at [212, 144] on span "Show more posts" at bounding box center [201, 144] width 53 height 7
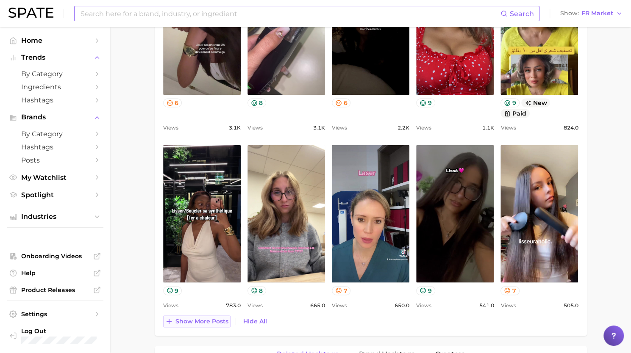
scroll to position [0, 0]
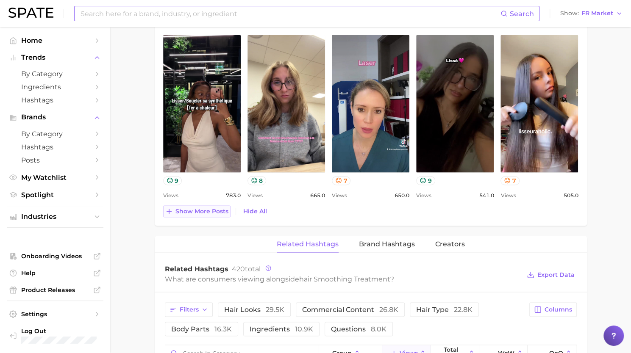
click at [181, 211] on span "Show more posts" at bounding box center [201, 211] width 53 height 7
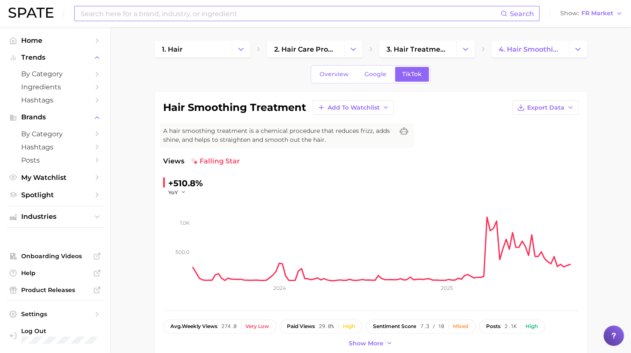
click at [232, 12] on input at bounding box center [290, 13] width 421 height 14
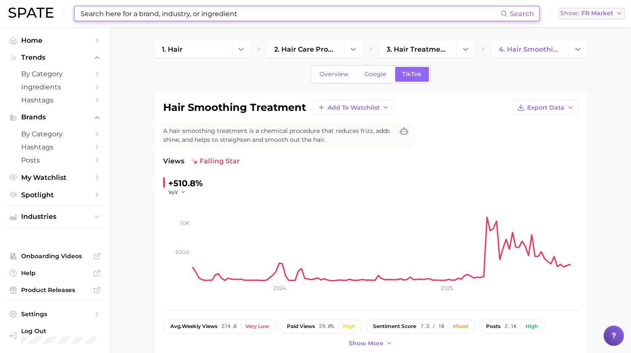
click at [606, 11] on span "FR Market" at bounding box center [597, 13] width 32 height 5
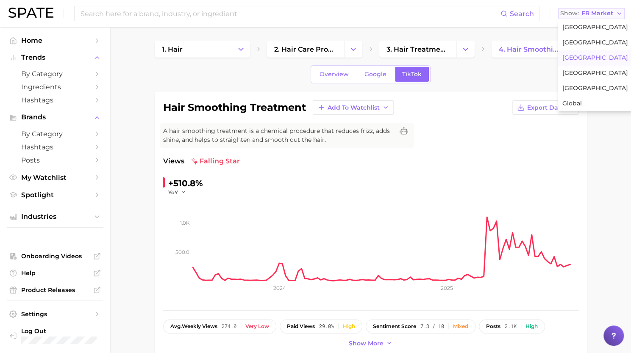
click at [606, 11] on span "FR Market" at bounding box center [597, 13] width 32 height 5
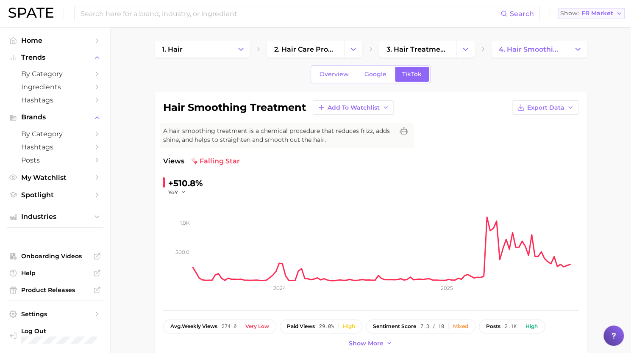
click at [606, 12] on span "FR Market" at bounding box center [597, 13] width 32 height 5
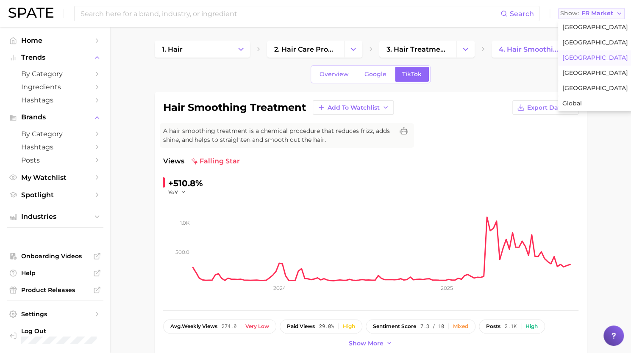
click at [606, 12] on span "FR Market" at bounding box center [597, 13] width 32 height 5
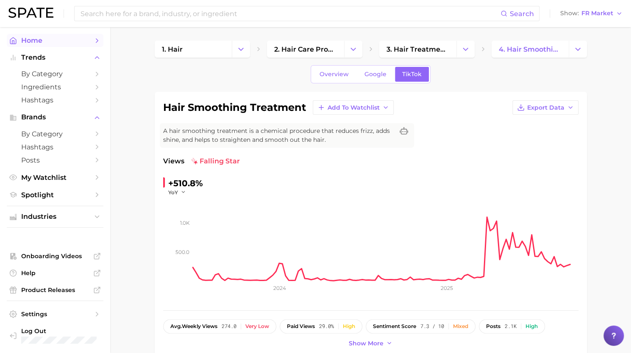
click at [48, 38] on span "Home" at bounding box center [55, 40] width 68 height 8
